Goal: Task Accomplishment & Management: Manage account settings

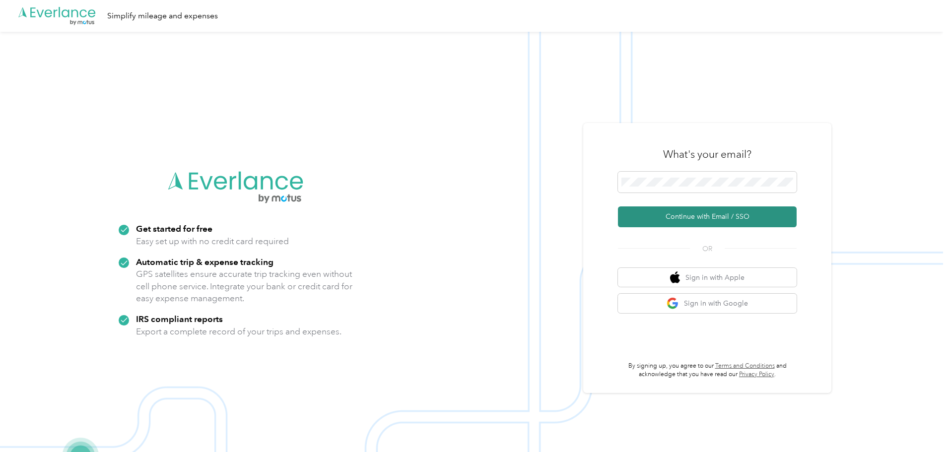
click at [678, 217] on button "Continue with Email / SSO" at bounding box center [707, 216] width 179 height 21
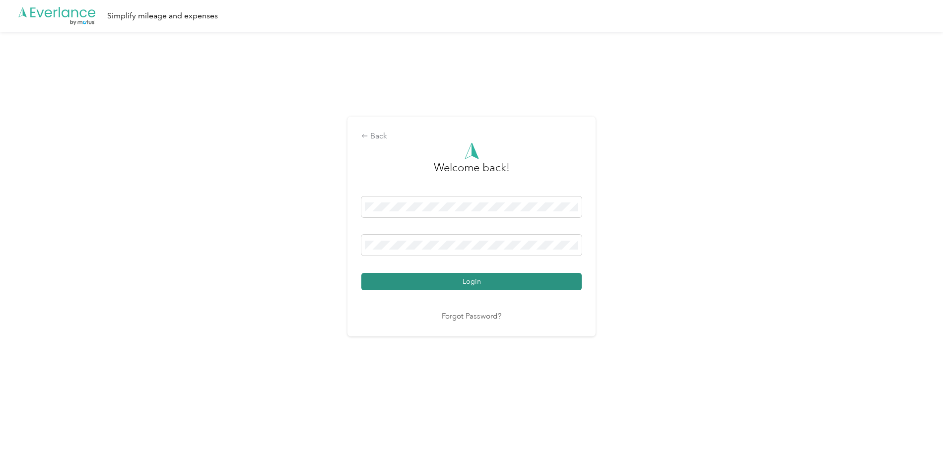
click at [457, 281] on button "Login" at bounding box center [471, 281] width 220 height 17
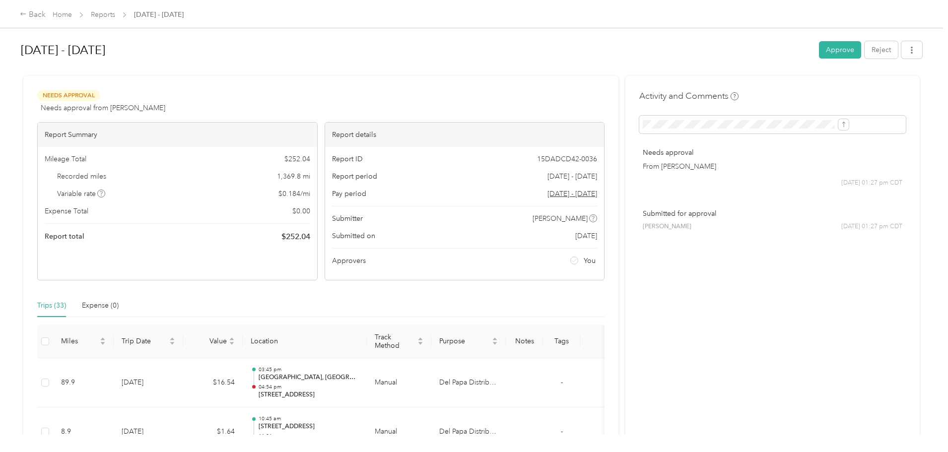
click at [819, 45] on button "Approve" at bounding box center [840, 49] width 42 height 17
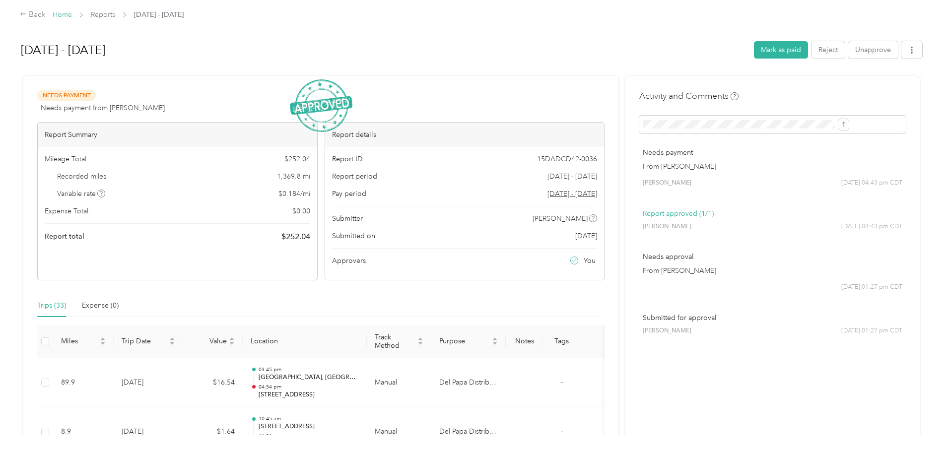
click at [72, 12] on link "Home" at bounding box center [62, 14] width 19 height 8
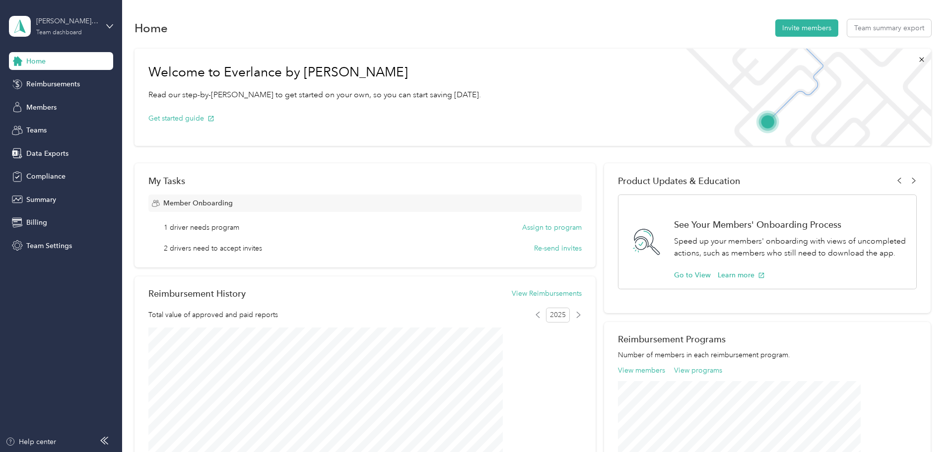
click at [64, 30] on div "Team dashboard" at bounding box center [59, 33] width 46 height 6
click at [34, 103] on div "Personal dashboard" at bounding box center [49, 99] width 63 height 10
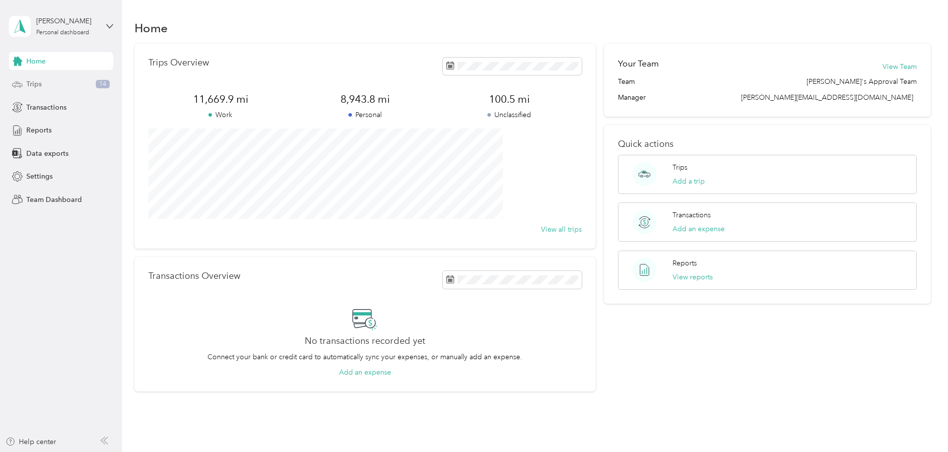
click at [41, 86] on span "Trips" at bounding box center [33, 84] width 15 height 10
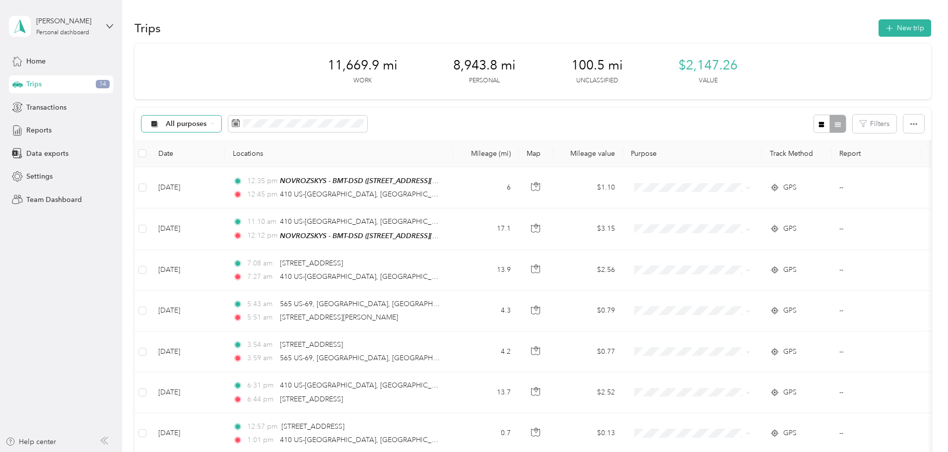
click at [214, 124] on icon at bounding box center [212, 124] width 4 height 4
click at [252, 154] on span "Unclassified" at bounding box center [267, 159] width 70 height 10
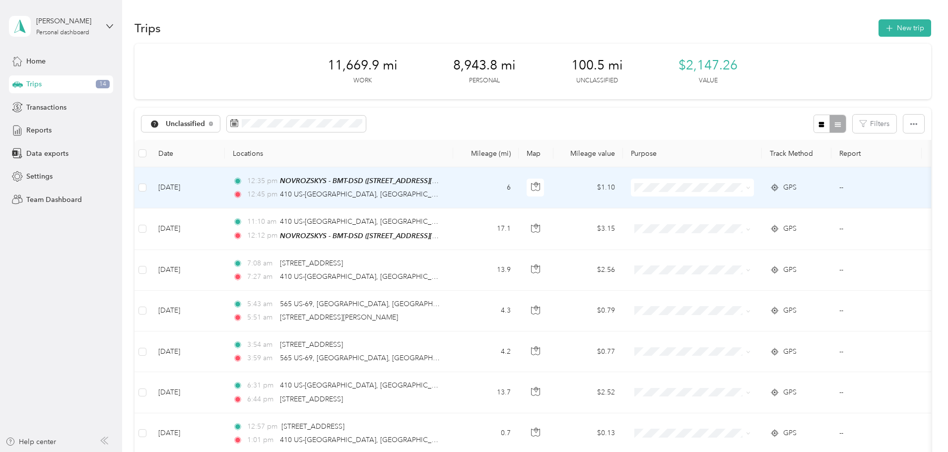
click at [750, 189] on icon at bounding box center [748, 188] width 4 height 4
click at [732, 224] on span "Personal" at bounding box center [768, 223] width 92 height 10
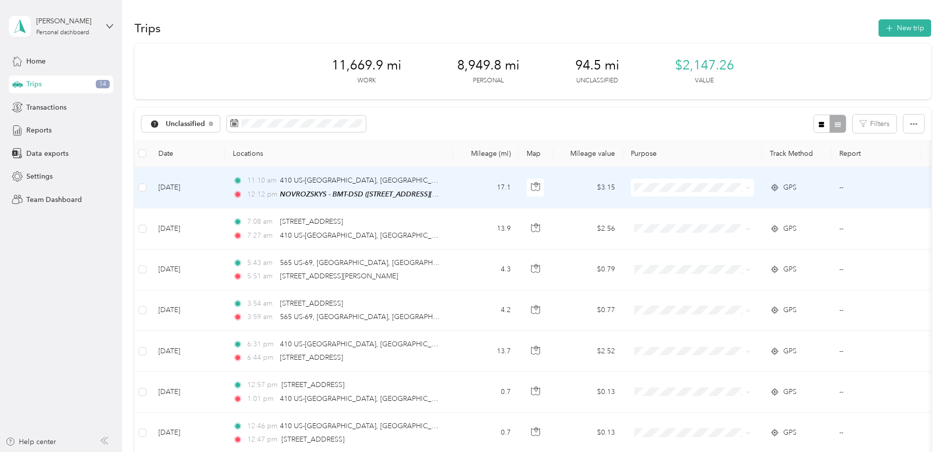
click at [722, 205] on span "Del Papa Distributing" at bounding box center [768, 205] width 92 height 10
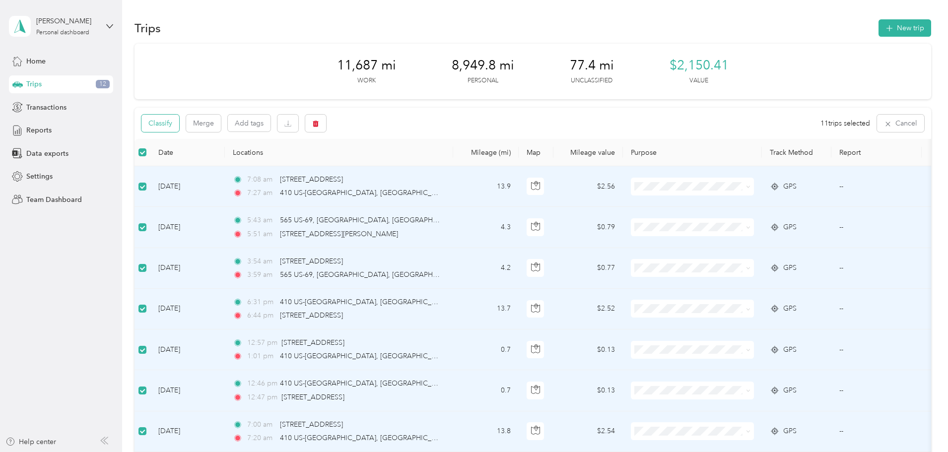
click at [179, 123] on button "Classify" at bounding box center [160, 123] width 38 height 17
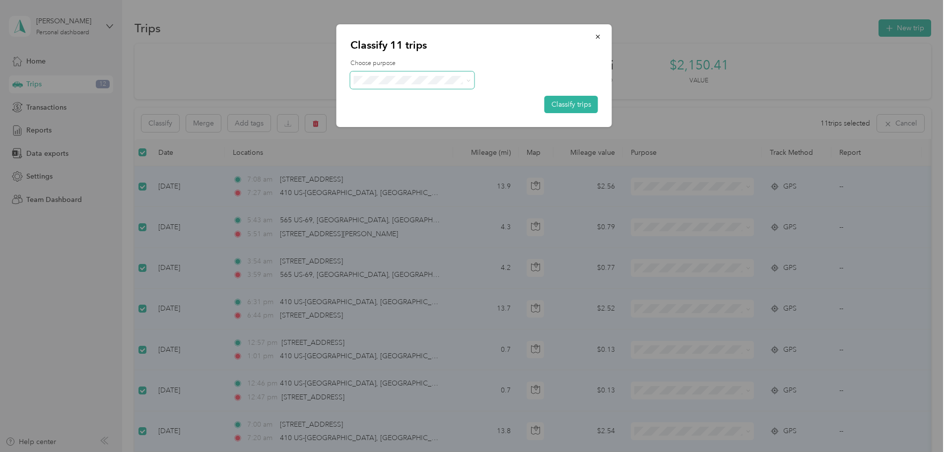
click at [467, 80] on icon at bounding box center [468, 80] width 4 height 4
click at [385, 114] on span "Personal" at bounding box center [421, 116] width 92 height 10
click at [560, 105] on button "Classify trips" at bounding box center [572, 104] width 54 height 17
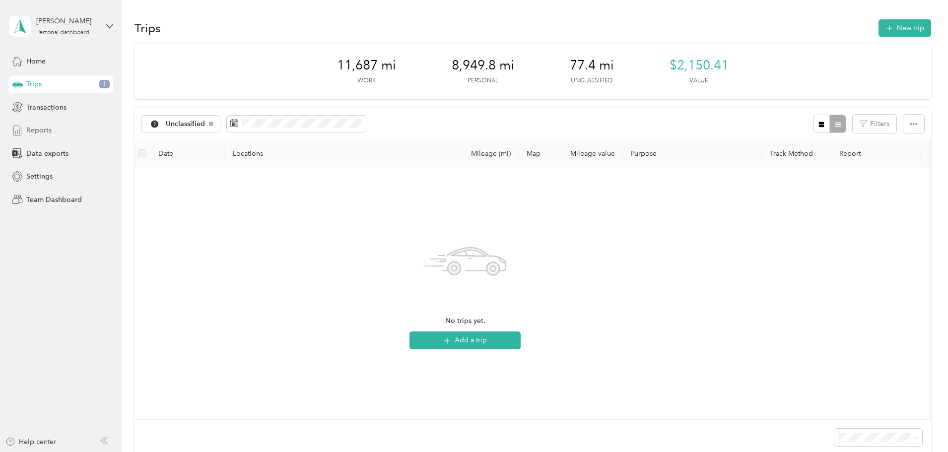
click at [39, 131] on span "Reports" at bounding box center [38, 130] width 25 height 10
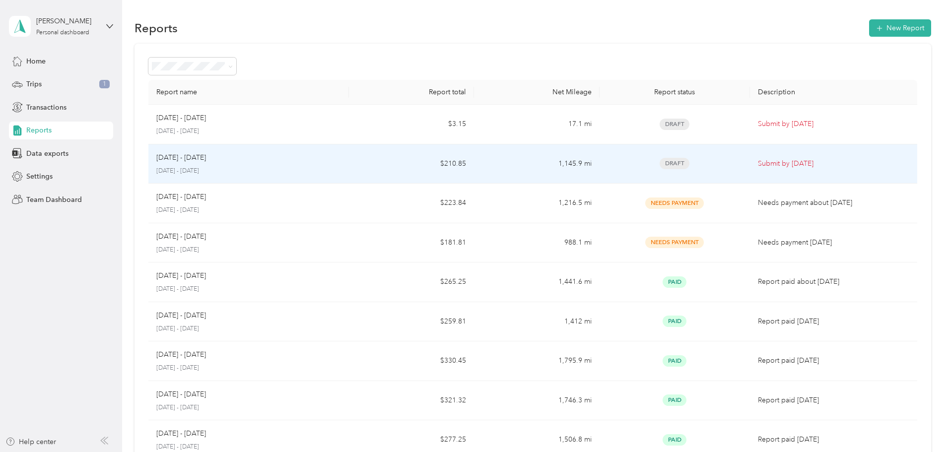
click at [206, 152] on p "[DATE] - [DATE]" at bounding box center [181, 157] width 50 height 11
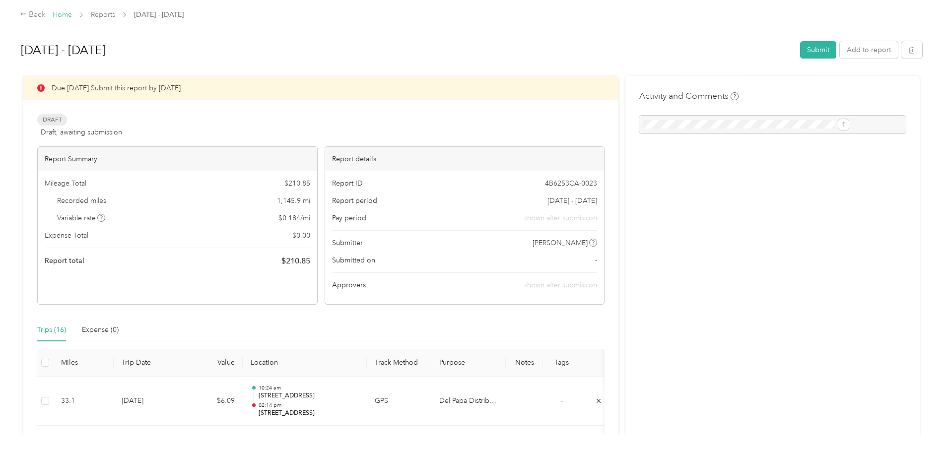
click at [72, 16] on link "Home" at bounding box center [62, 14] width 19 height 8
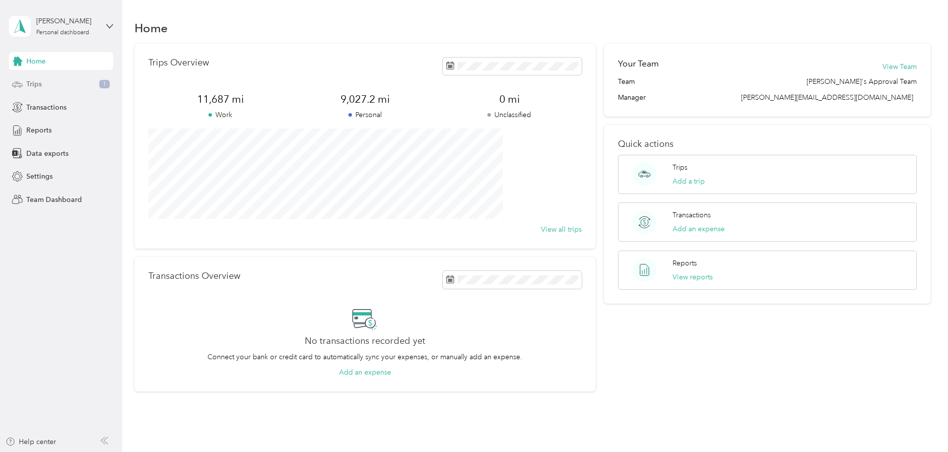
click at [41, 82] on span "Trips" at bounding box center [33, 84] width 15 height 10
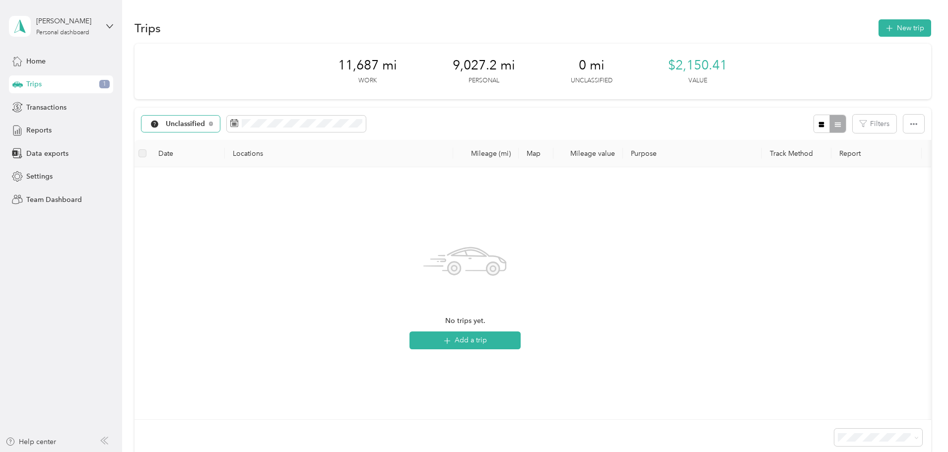
click at [205, 122] on span "Unclassified" at bounding box center [186, 124] width 40 height 7
click at [243, 193] on span "Personal" at bounding box center [267, 194] width 70 height 10
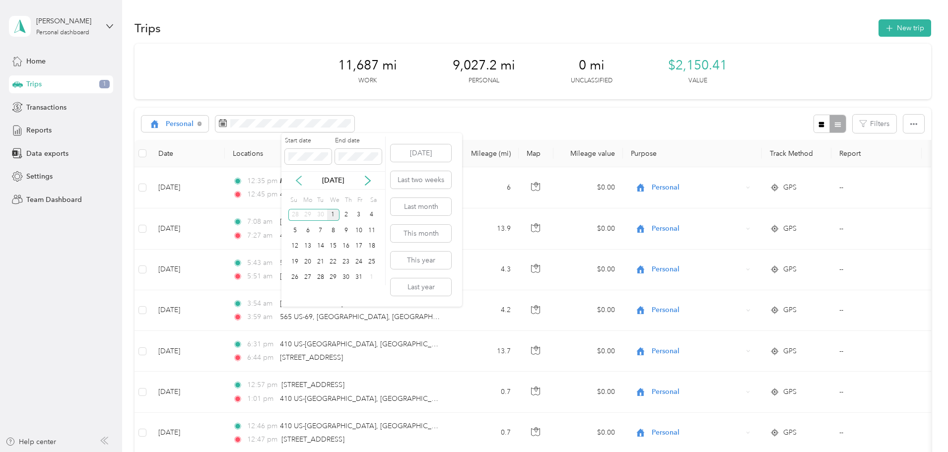
click at [302, 183] on icon at bounding box center [299, 181] width 10 height 10
click at [309, 213] on div "1" at bounding box center [307, 215] width 13 height 12
click at [331, 264] on div "24" at bounding box center [333, 262] width 13 height 12
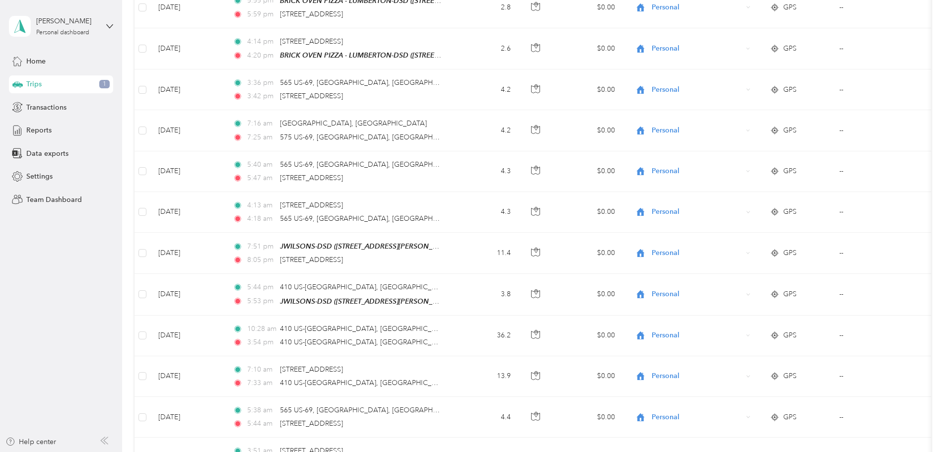
scroll to position [447, 0]
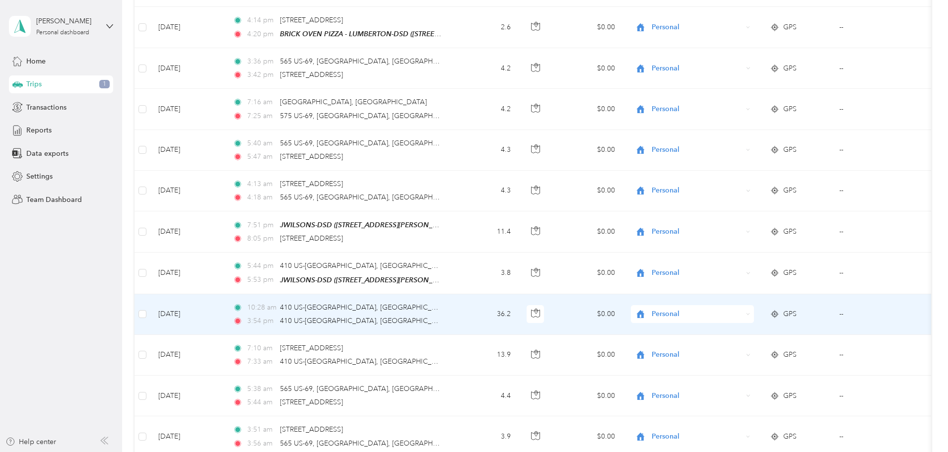
click at [750, 312] on icon at bounding box center [748, 314] width 4 height 4
click at [760, 331] on span "Del Papa Distributing" at bounding box center [768, 331] width 92 height 10
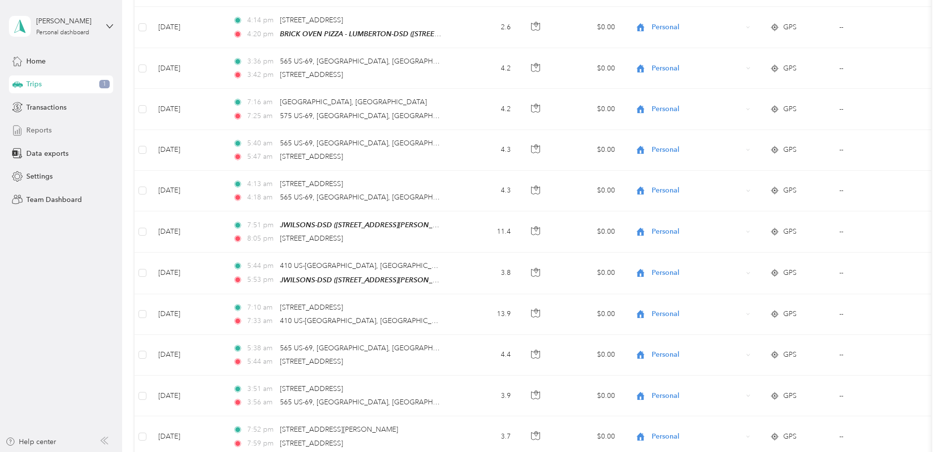
click at [35, 129] on span "Reports" at bounding box center [38, 130] width 25 height 10
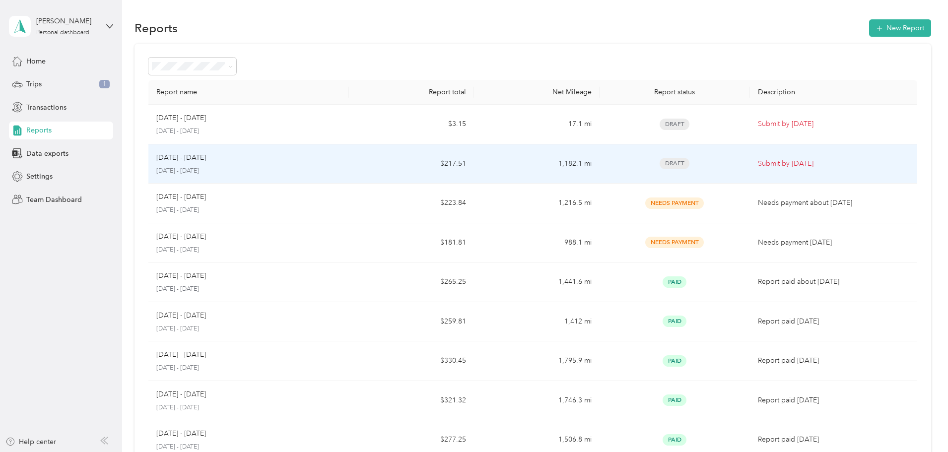
click at [206, 162] on p "[DATE] - [DATE]" at bounding box center [181, 157] width 50 height 11
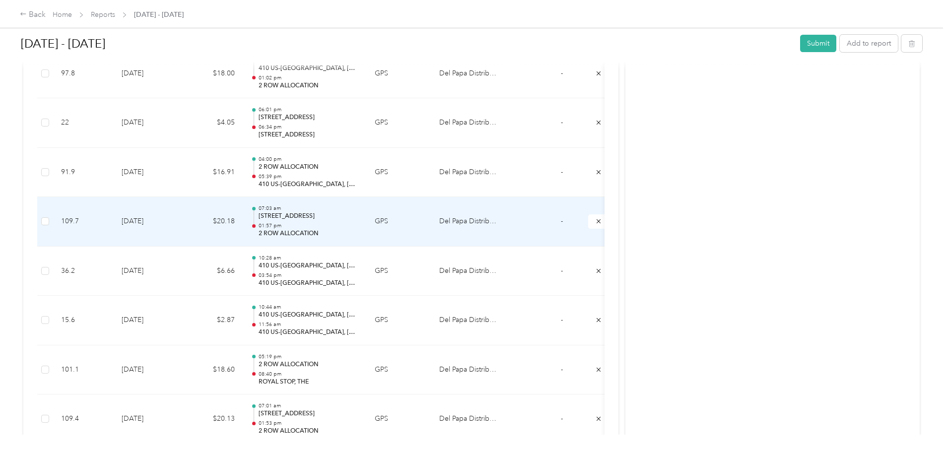
scroll to position [745, 0]
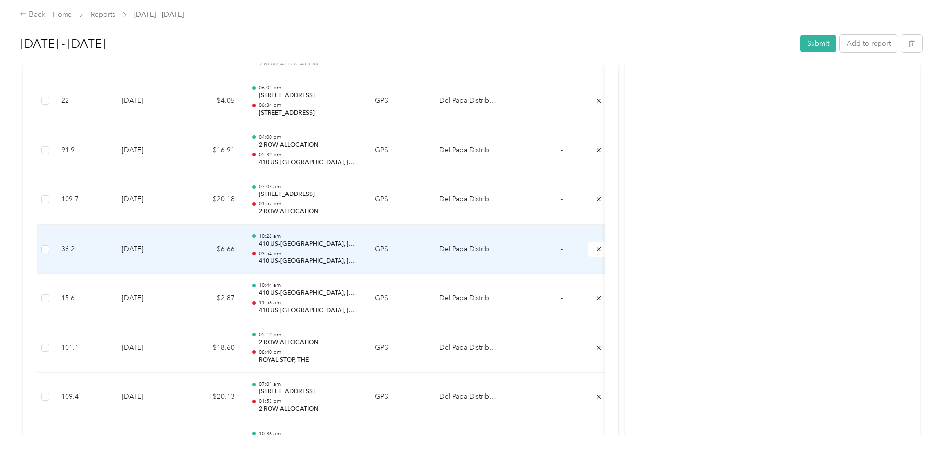
click at [359, 249] on div "10:28 am 410 US-[GEOGRAPHIC_DATA], [GEOGRAPHIC_DATA] 03:54 pm 410 US-[GEOGRAPHI…" at bounding box center [309, 249] width 100 height 33
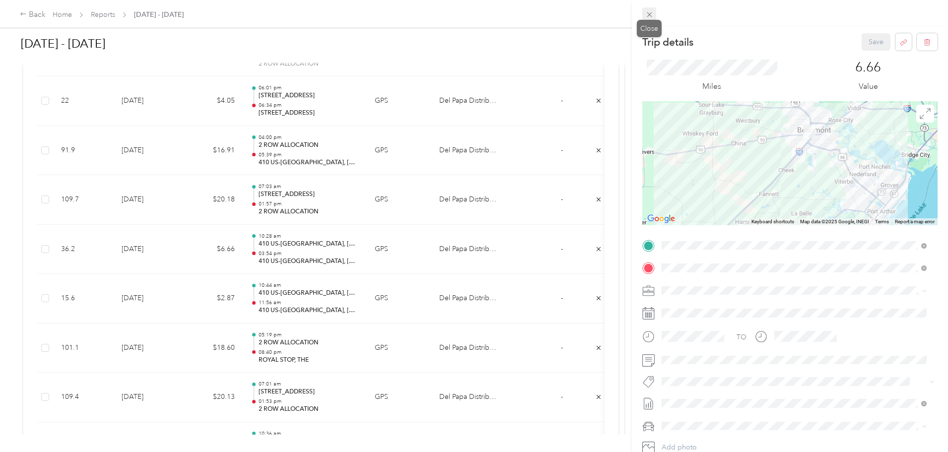
click at [649, 14] on icon at bounding box center [649, 14] width 5 height 5
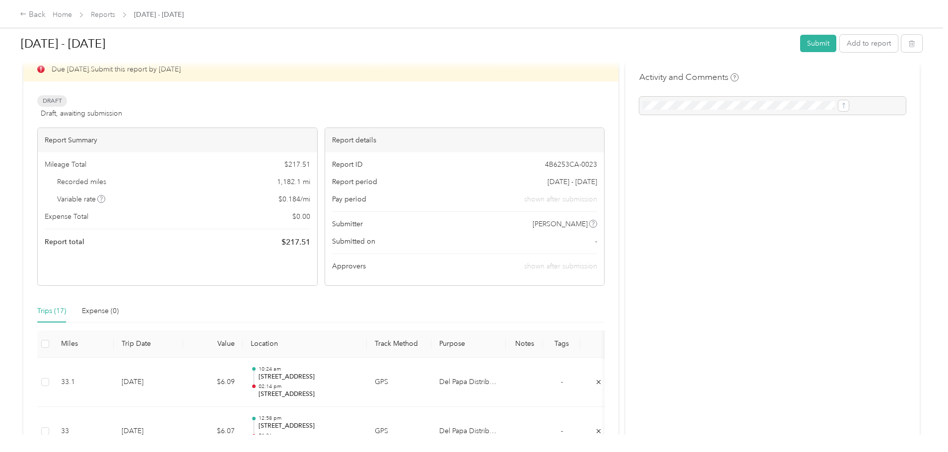
scroll to position [0, 0]
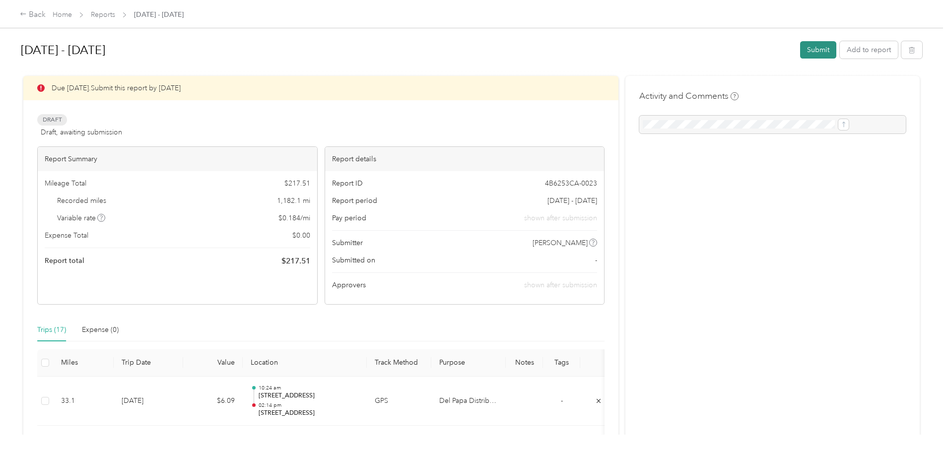
click at [800, 48] on button "Submit" at bounding box center [818, 49] width 36 height 17
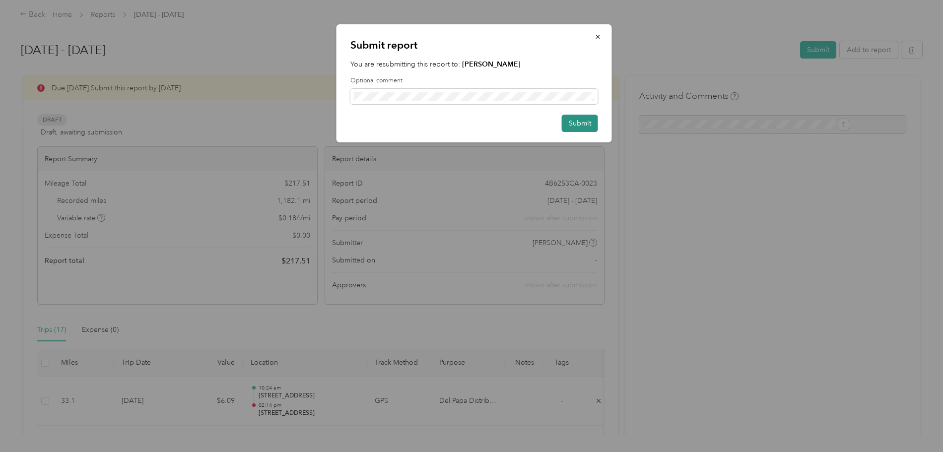
click at [579, 119] on button "Submit" at bounding box center [580, 123] width 36 height 17
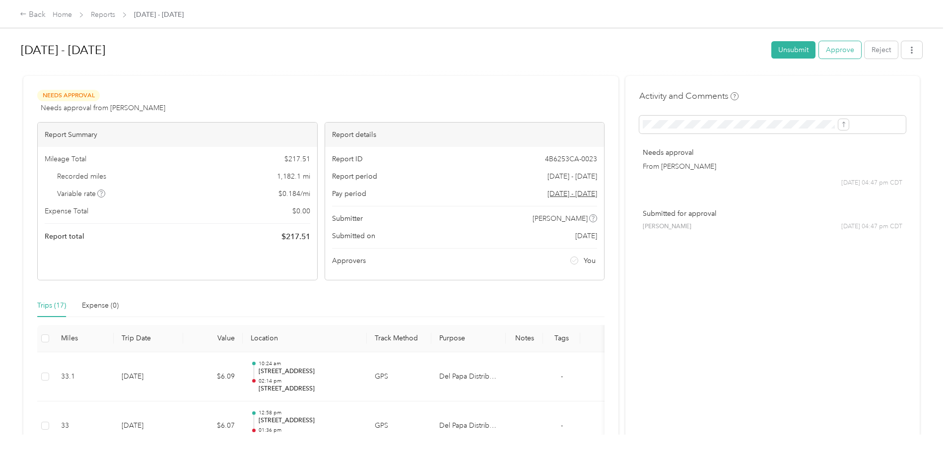
click at [819, 50] on button "Approve" at bounding box center [840, 49] width 42 height 17
